Goal: Information Seeking & Learning: Learn about a topic

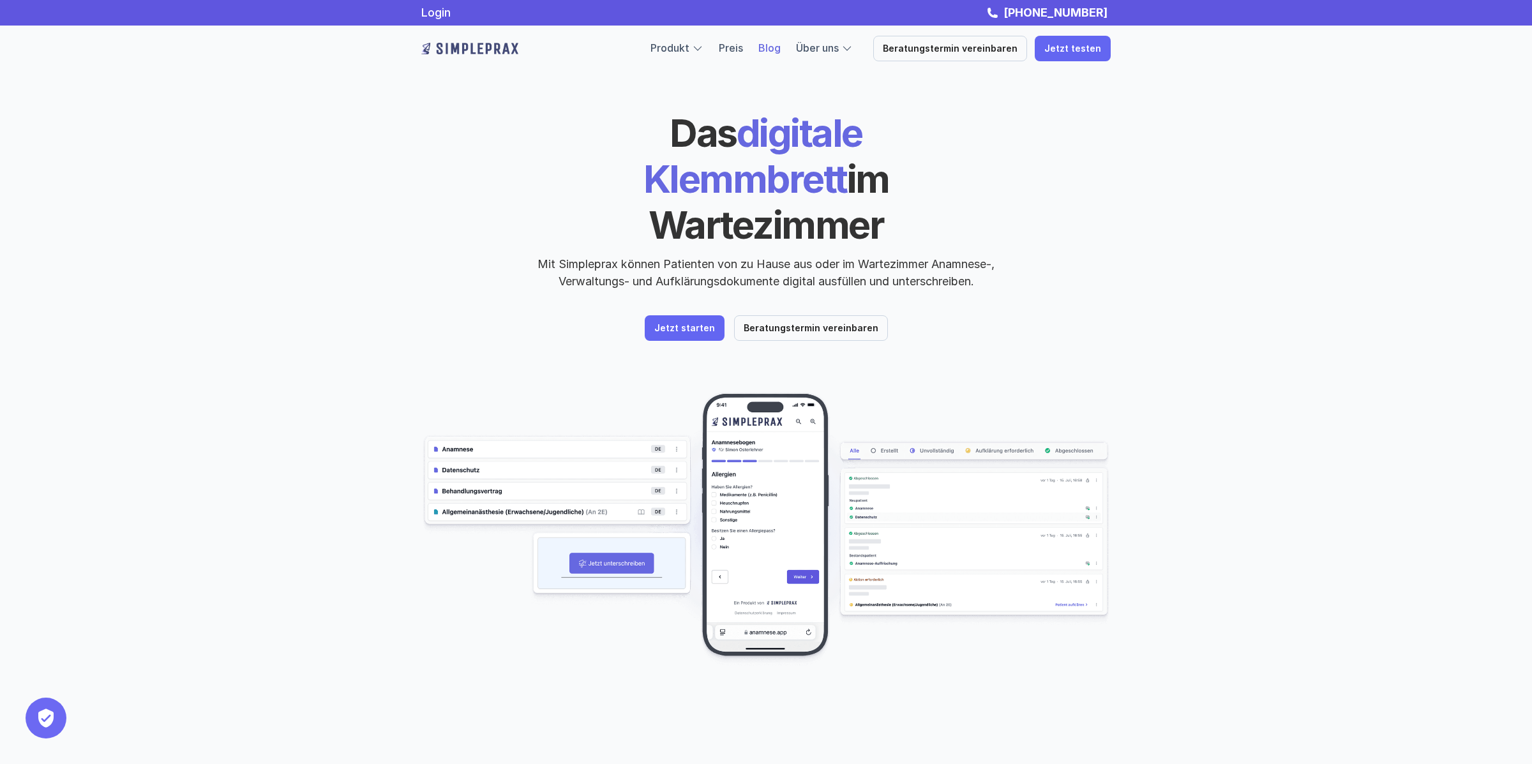
click at [772, 51] on link "Blog" at bounding box center [769, 47] width 22 height 13
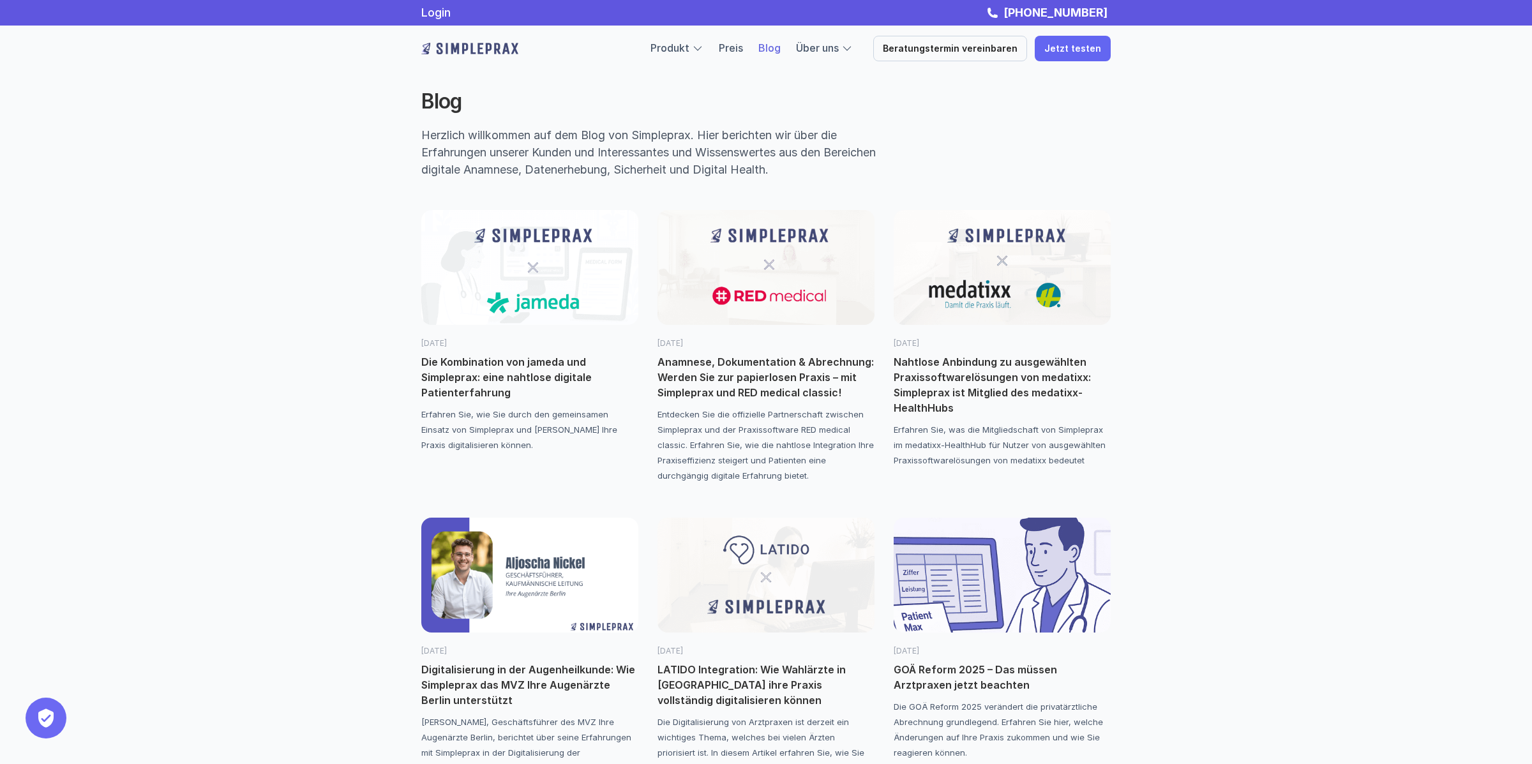
click at [550, 380] on p "Die Kombination von jameda und Simpleprax: eine nahtlose digitale Patienterfahr…" at bounding box center [529, 377] width 217 height 46
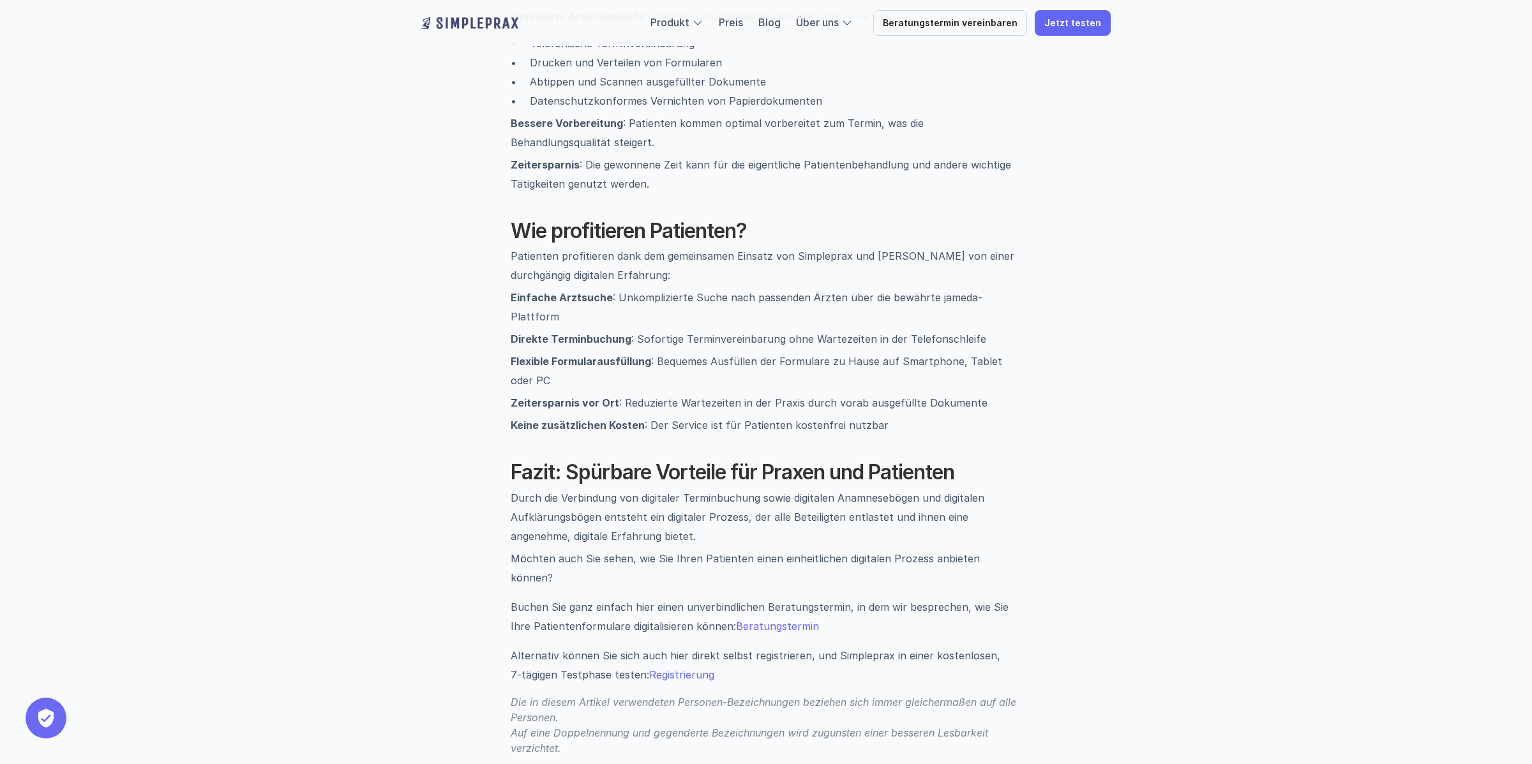
scroll to position [1737, 0]
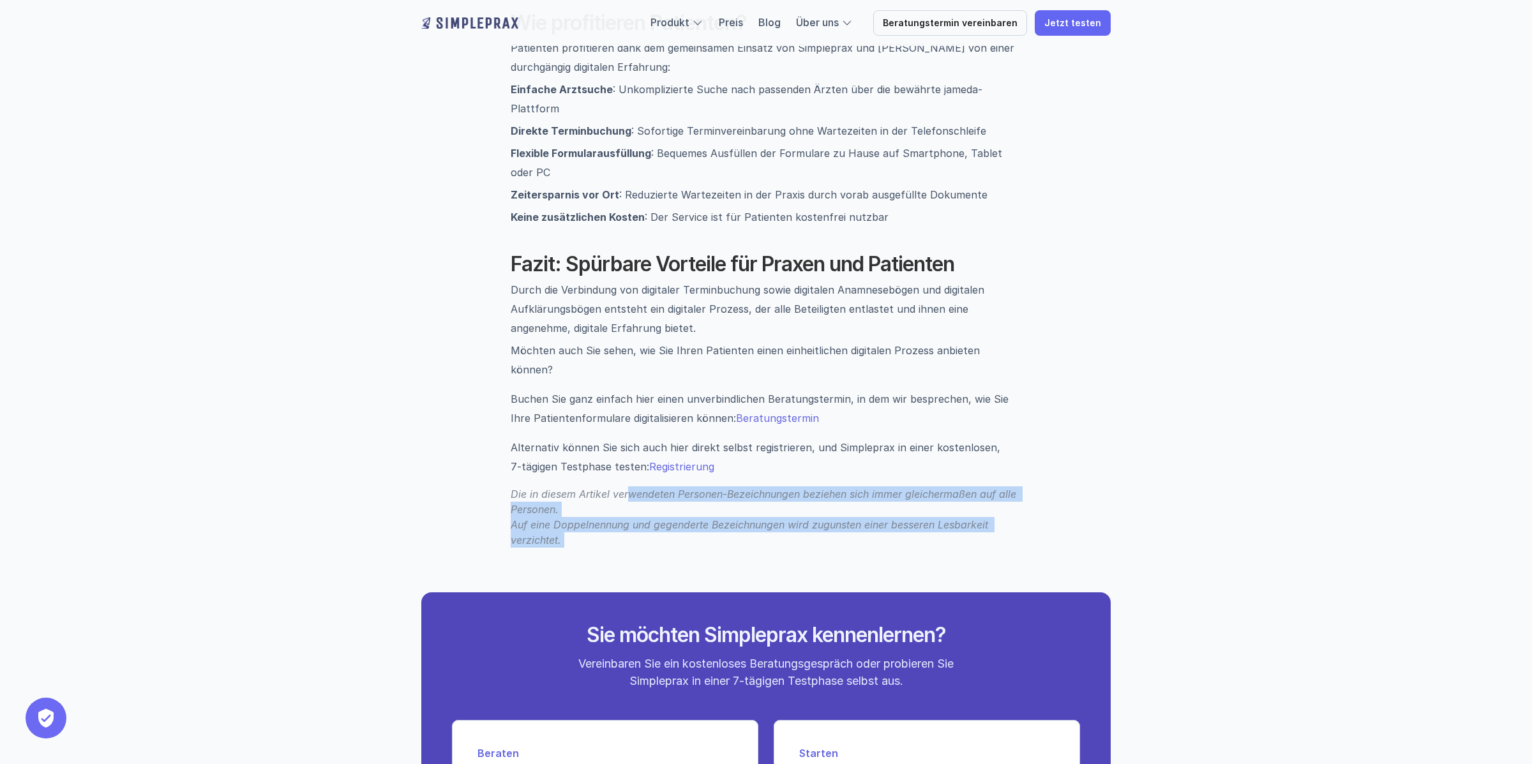
drag, startPoint x: 629, startPoint y: 445, endPoint x: 608, endPoint y: 502, distance: 60.4
drag, startPoint x: 566, startPoint y: 451, endPoint x: 501, endPoint y: 431, distance: 67.4
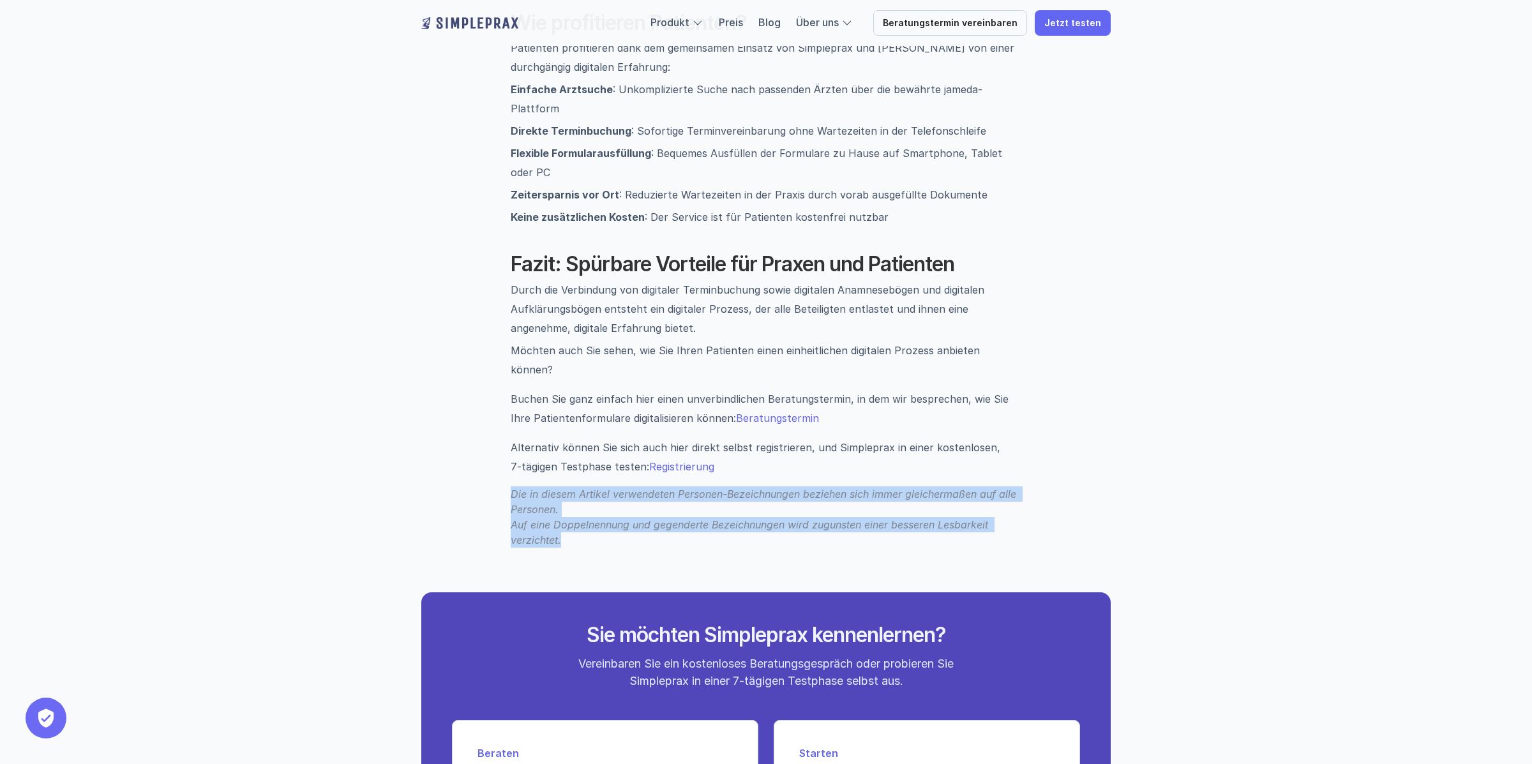
click at [511, 486] on p "Die in diesem Artikel verwendeten Personen-Bezeichnungen beziehen sich immer gl…" at bounding box center [766, 516] width 511 height 61
drag, startPoint x: 501, startPoint y: 439, endPoint x: 559, endPoint y: 479, distance: 71.5
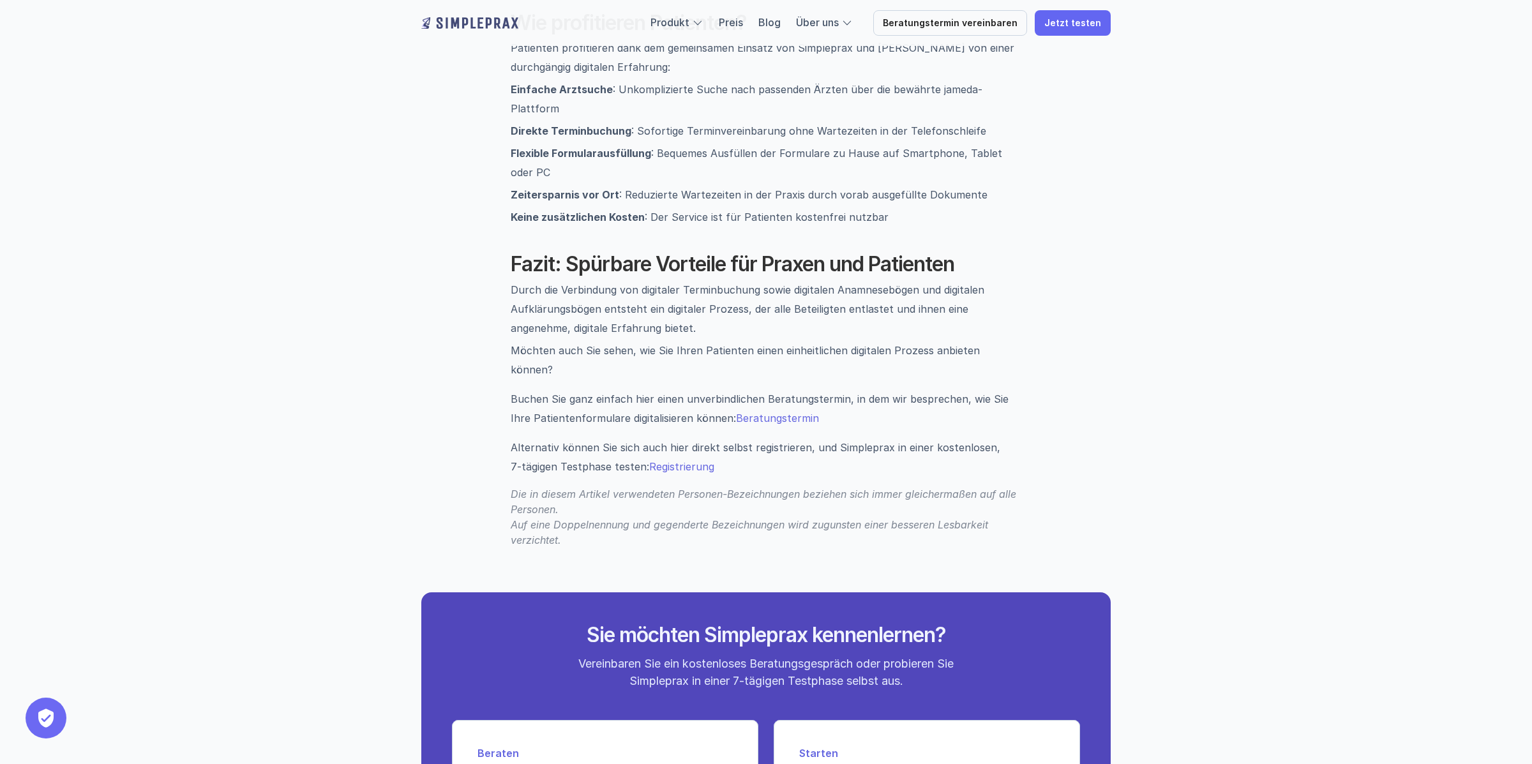
click at [561, 486] on p "Die in diesem Artikel verwendeten Personen-Bezeichnungen beziehen sich immer gl…" at bounding box center [766, 516] width 511 height 61
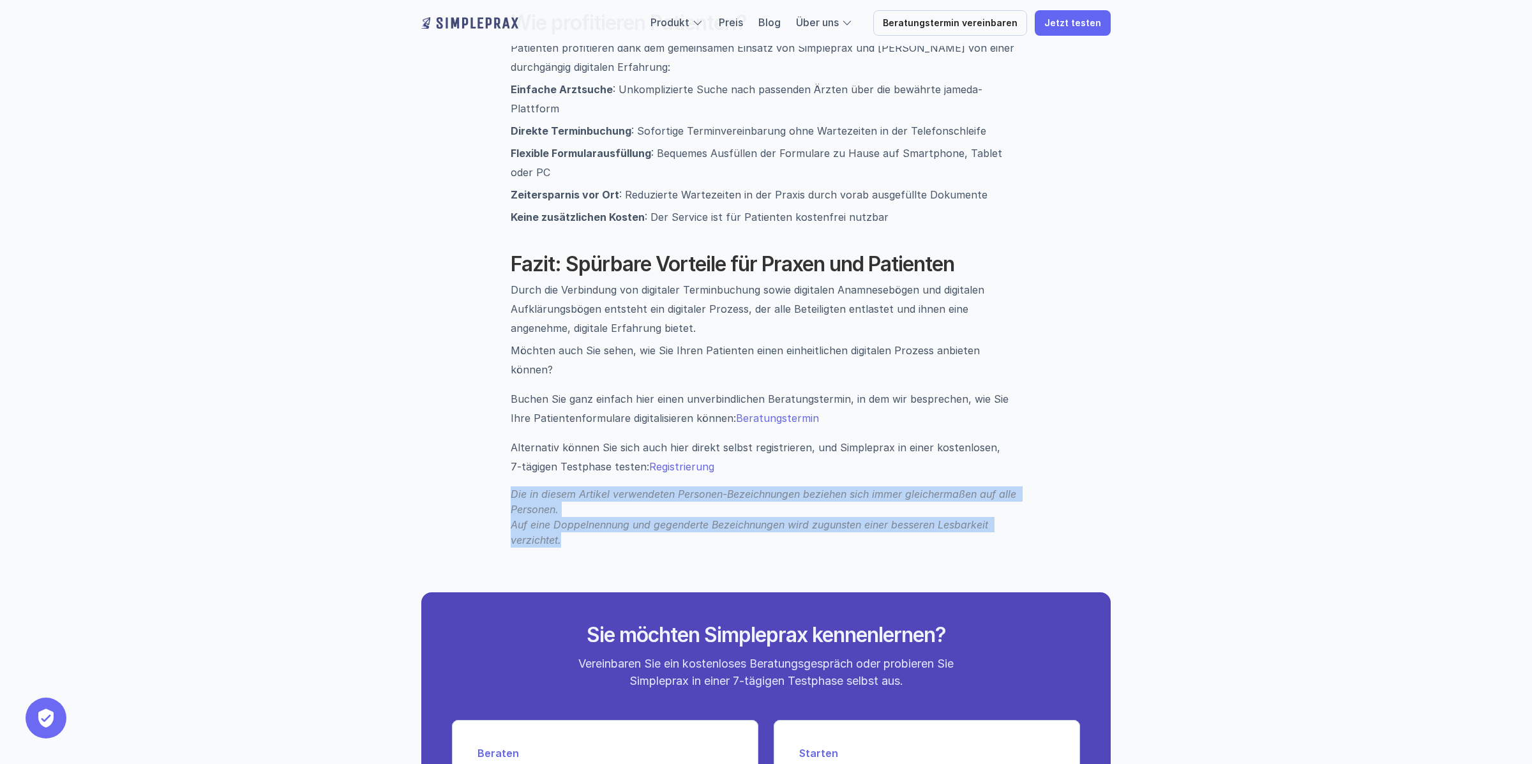
drag, startPoint x: 561, startPoint y: 492, endPoint x: 509, endPoint y: 448, distance: 67.9
drag, startPoint x: 508, startPoint y: 433, endPoint x: 553, endPoint y: 481, distance: 66.4
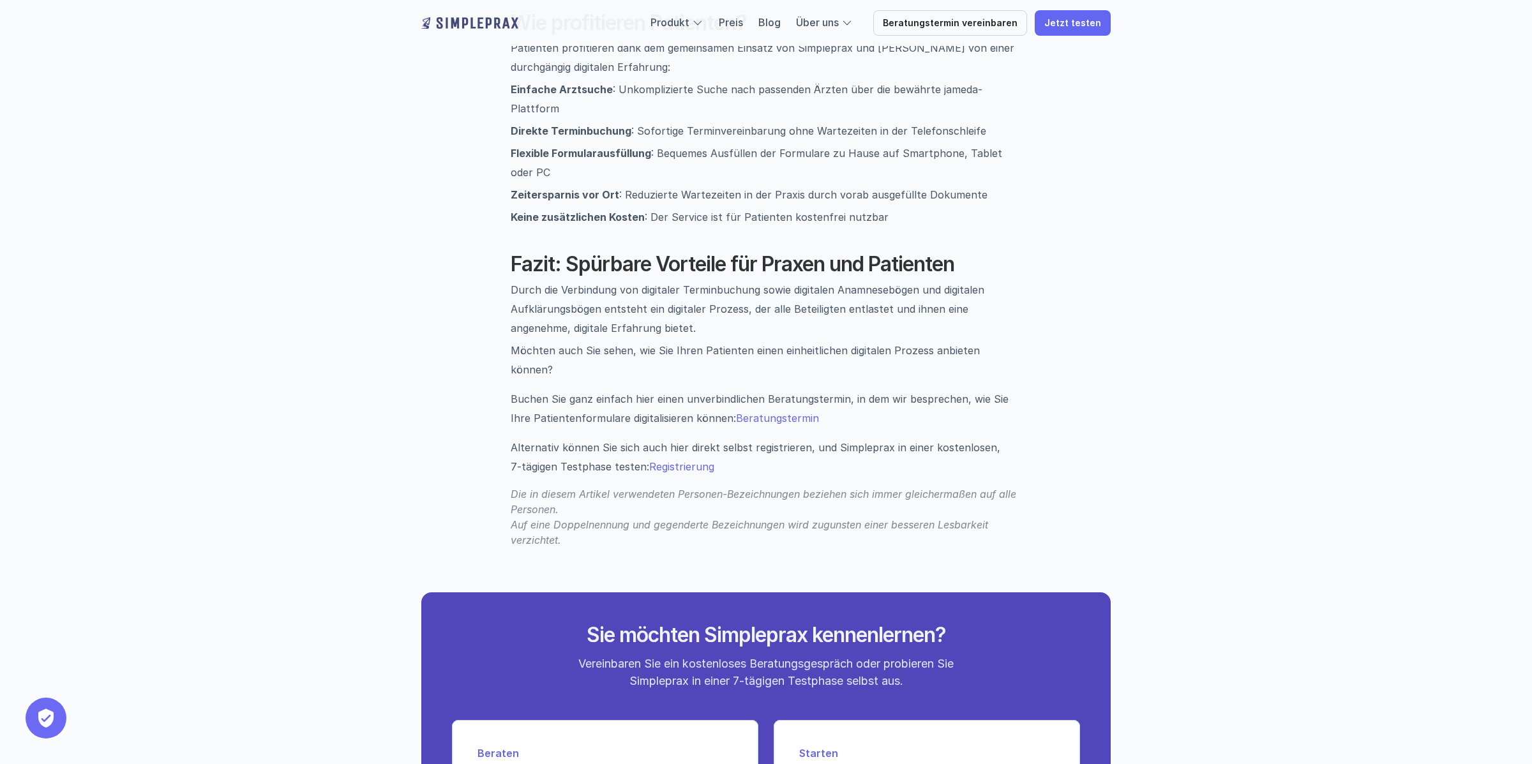
click at [553, 486] on p "Die in diesem Artikel verwendeten Personen-Bezeichnungen beziehen sich immer gl…" at bounding box center [766, 516] width 511 height 61
drag, startPoint x: 553, startPoint y: 371, endPoint x: 566, endPoint y: 428, distance: 58.9
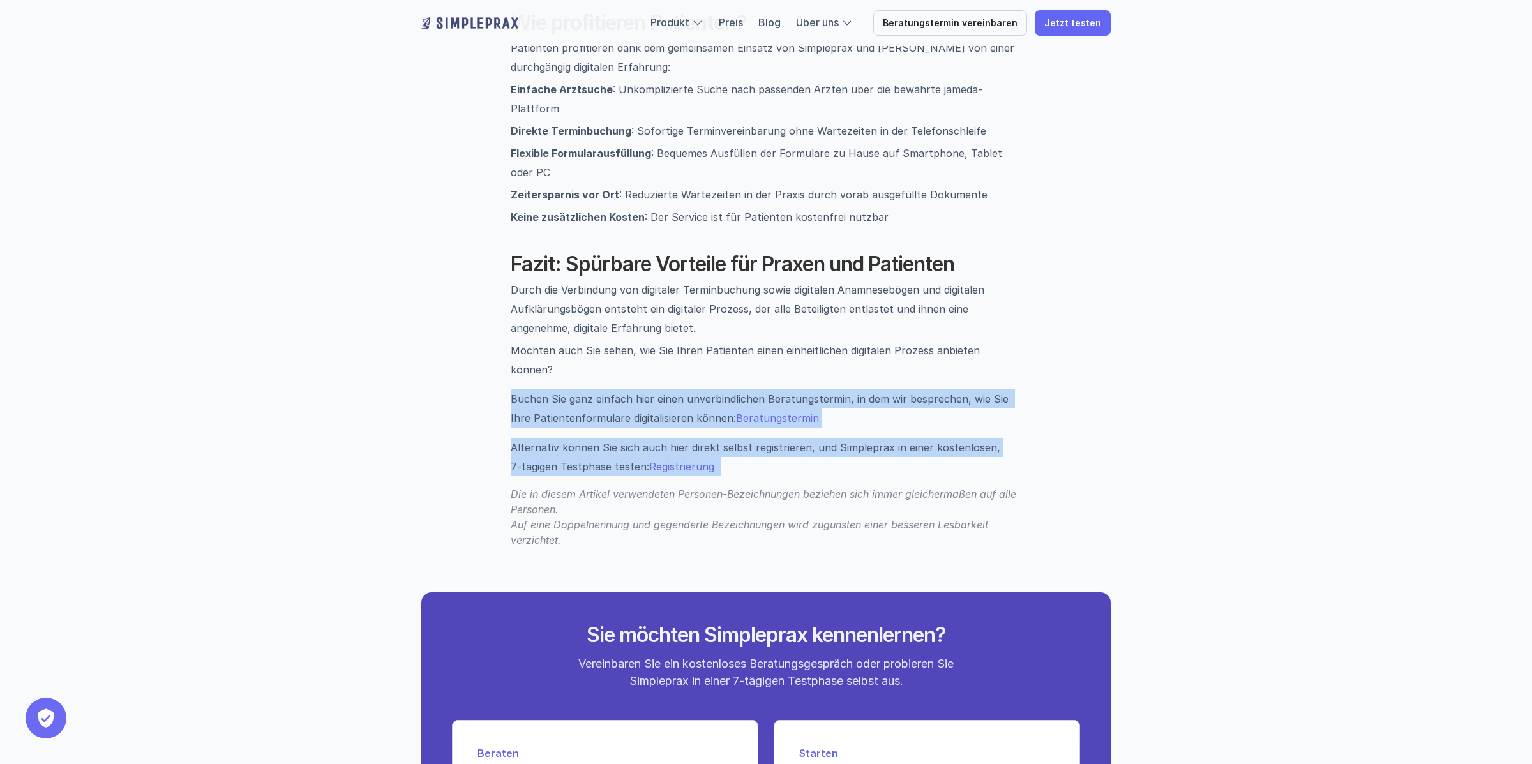
drag, startPoint x: 552, startPoint y: 433, endPoint x: 496, endPoint y: 346, distance: 103.1
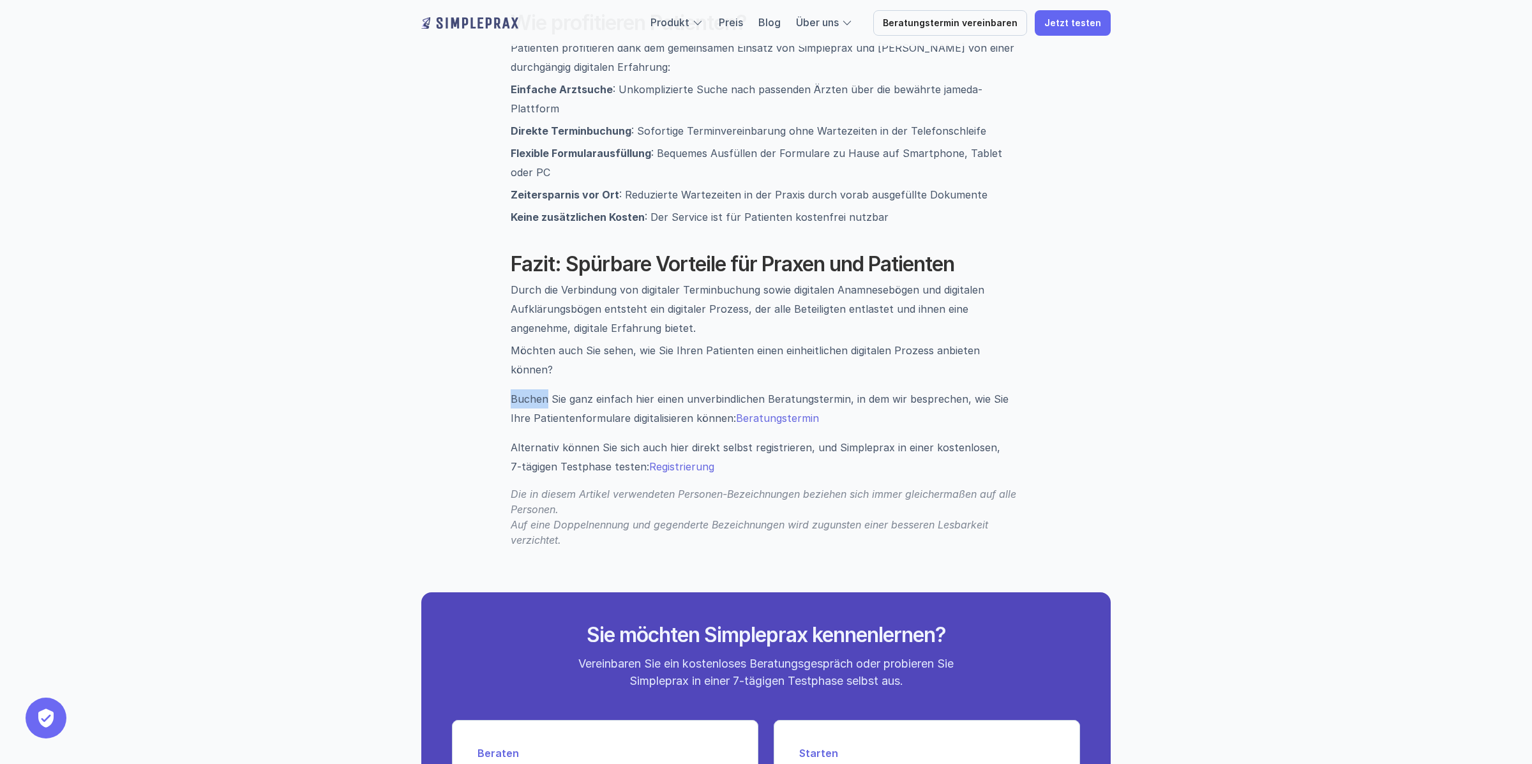
drag, startPoint x: 496, startPoint y: 346, endPoint x: 493, endPoint y: 338, distance: 8.7
drag, startPoint x: 517, startPoint y: 320, endPoint x: 1067, endPoint y: 319, distance: 549.7
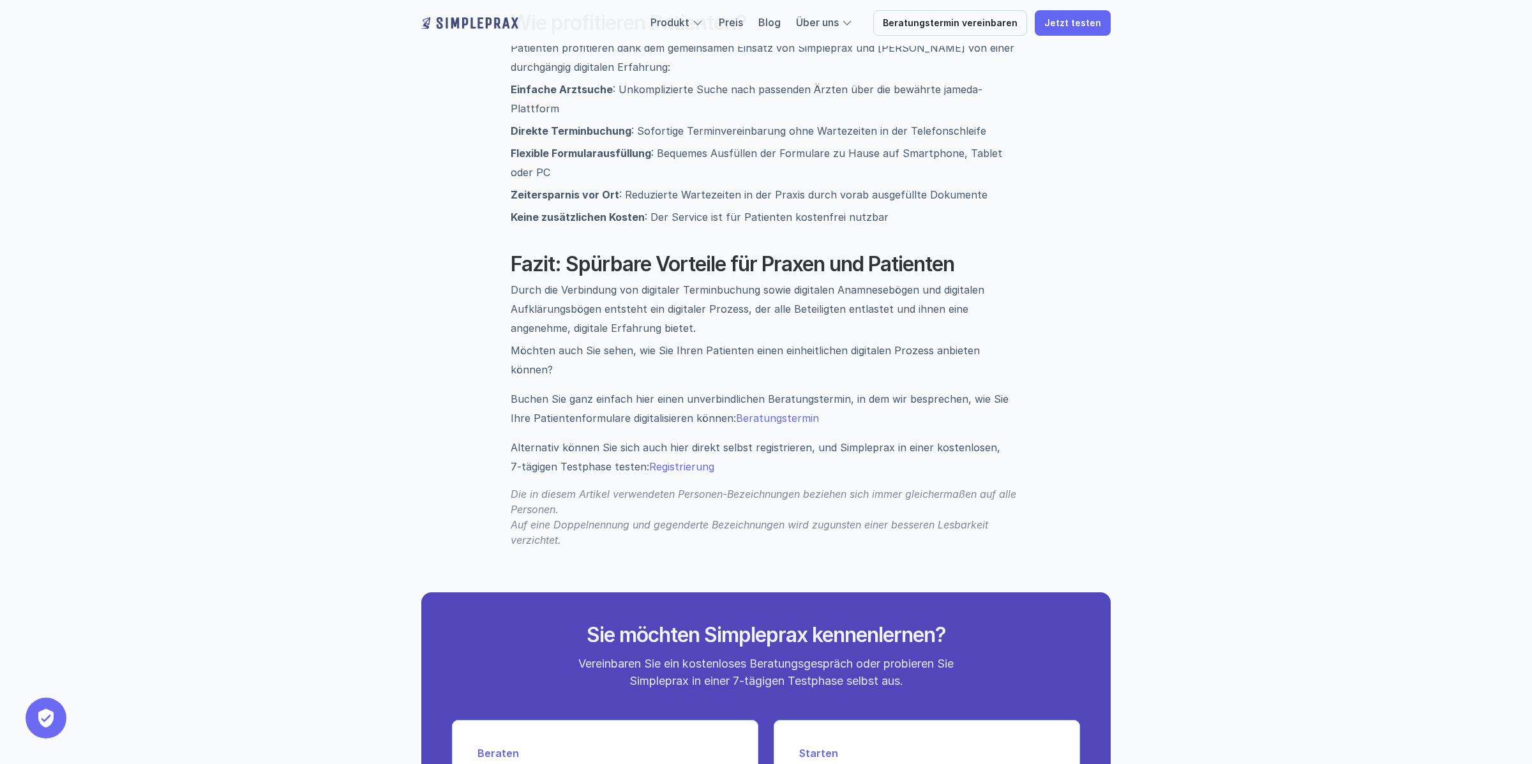
drag, startPoint x: 1067, startPoint y: 319, endPoint x: 495, endPoint y: 312, distance: 572.1
copy p "Möchten auch Sie sehen, wie Sie Ihren Patienten einen einheitlichen digitalen P…"
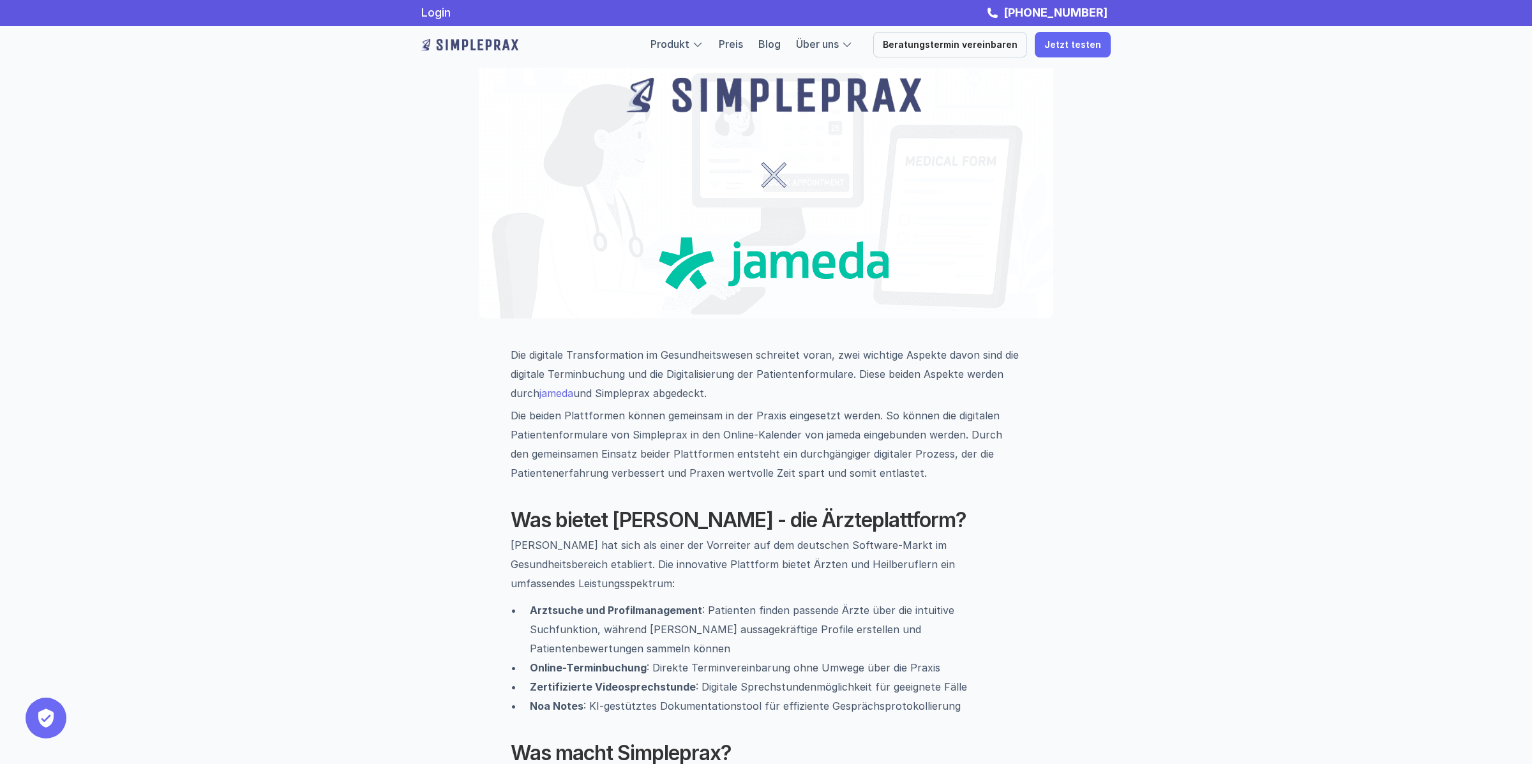
scroll to position [0, 0]
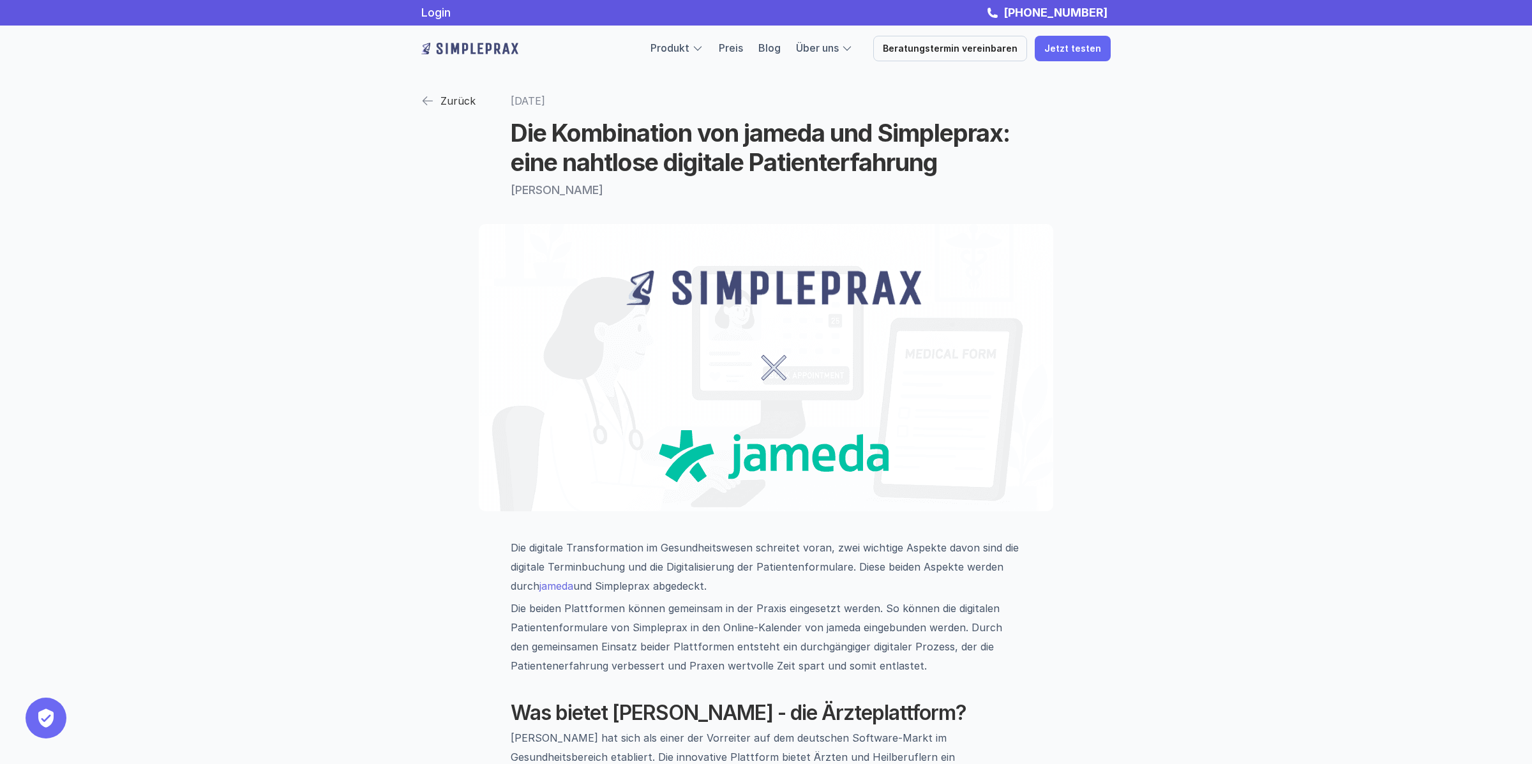
click at [444, 95] on p "Zurück" at bounding box center [457, 100] width 35 height 19
